Goal: Navigation & Orientation: Go to known website

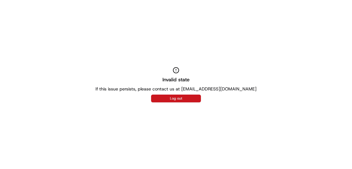
click at [170, 98] on button "Log out" at bounding box center [176, 99] width 50 height 8
